Goal: Use online tool/utility

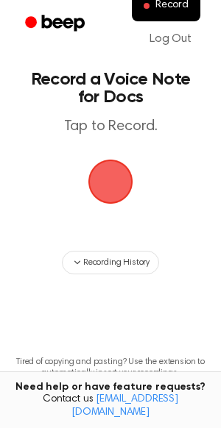
click at [108, 181] on span "button" at bounding box center [110, 181] width 41 height 41
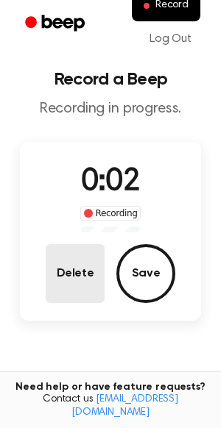
click at [89, 279] on button "Delete" at bounding box center [75, 273] width 59 height 59
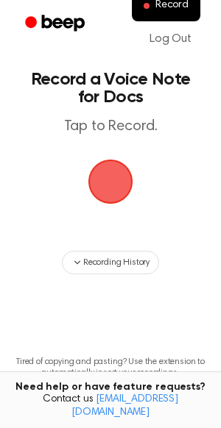
click at [105, 184] on span "button" at bounding box center [110, 181] width 41 height 41
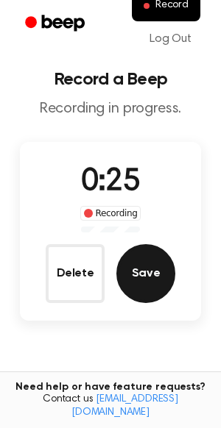
click at [158, 268] on button "Save" at bounding box center [145, 273] width 59 height 59
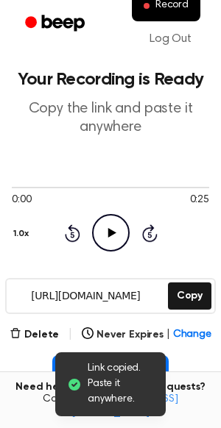
click at [118, 225] on icon "Play Audio" at bounding box center [110, 232] width 37 height 37
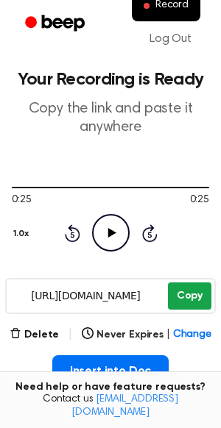
click at [187, 289] on button "Copy" at bounding box center [189, 295] width 43 height 27
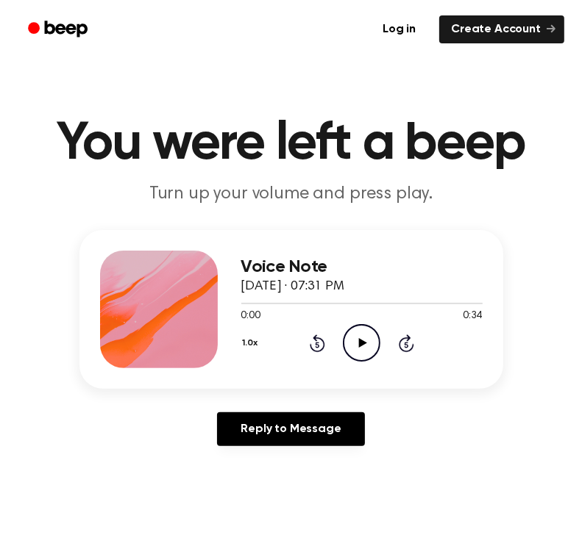
click at [365, 337] on icon "Play Audio" at bounding box center [361, 342] width 37 height 37
